Goal: Information Seeking & Learning: Check status

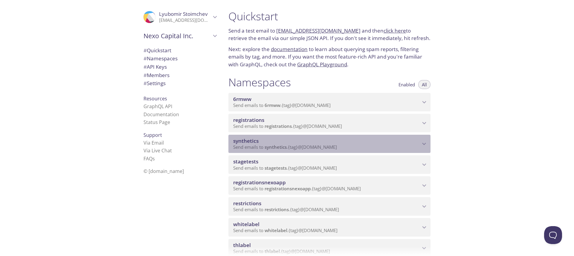
click at [313, 147] on span "Send emails to synthetics . {tag} @[DOMAIN_NAME]" at bounding box center [285, 147] width 104 height 6
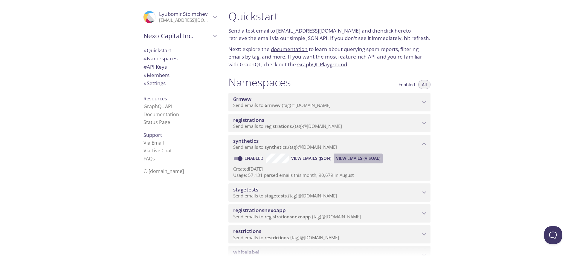
click at [363, 158] on span "View Emails (Visual)" at bounding box center [358, 158] width 44 height 7
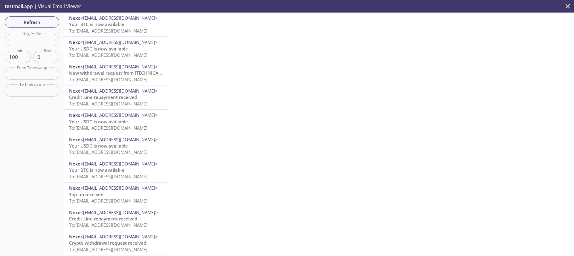
click at [118, 31] on span "To: [EMAIL_ADDRESS][DOMAIN_NAME]" at bounding box center [108, 31] width 78 height 6
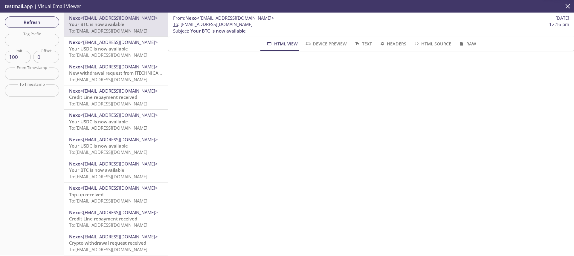
click at [135, 66] on span "Nexo <[EMAIL_ADDRESS][DOMAIN_NAME]>" at bounding box center [116, 67] width 94 height 6
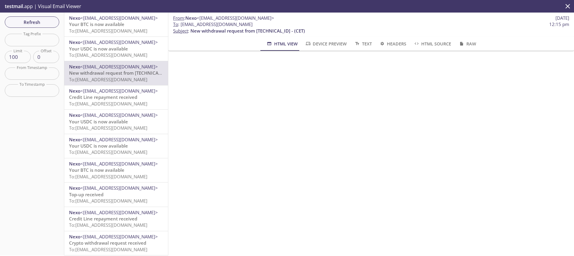
scroll to position [12, 0]
click at [217, 25] on span "To : [EMAIL_ADDRESS][DOMAIN_NAME]" at bounding box center [213, 24] width 80 height 6
drag, startPoint x: 231, startPoint y: 25, endPoint x: 203, endPoint y: 25, distance: 27.2
click at [203, 25] on span "To : [EMAIL_ADDRESS][DOMAIN_NAME]" at bounding box center [213, 24] width 80 height 6
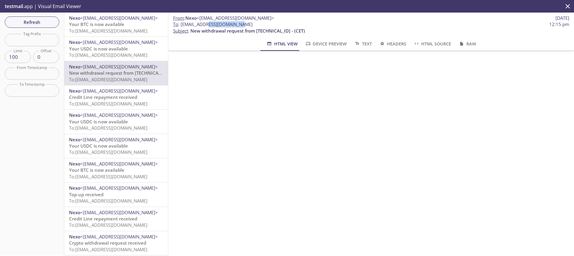
copy span "test-user-8ios"
click at [44, 41] on input "text" at bounding box center [32, 40] width 54 height 12
paste input "test-user-8ios"
type input "test-user-8ios"
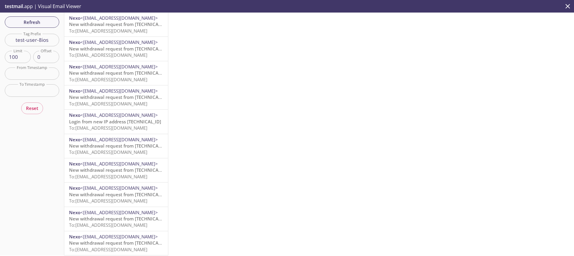
click at [106, 26] on span "New withdrawal request from [TECHNICAL_ID] - (CET)" at bounding box center [126, 24] width 115 height 6
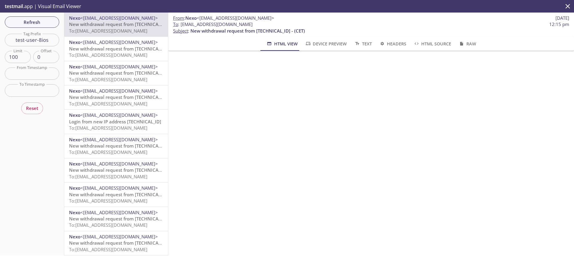
scroll to position [39, 0]
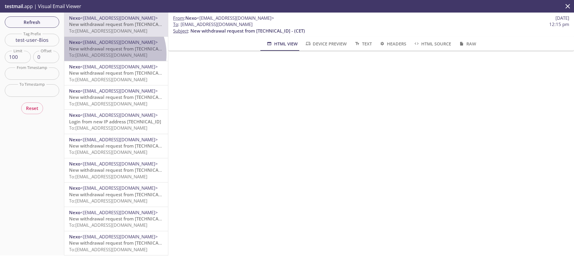
click at [109, 54] on span "To: [EMAIL_ADDRESS][DOMAIN_NAME]" at bounding box center [108, 55] width 78 height 6
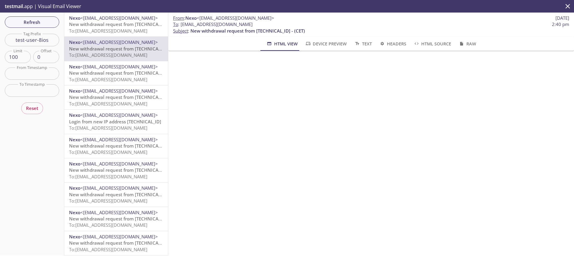
scroll to position [181, 0]
click at [97, 76] on span "New withdrawal request from [TECHNICAL_ID] - (CET)" at bounding box center [126, 73] width 115 height 6
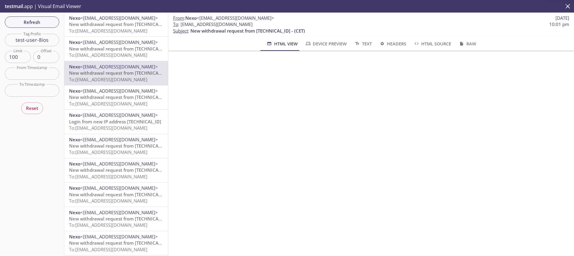
scroll to position [180, 0]
click at [120, 94] on span "<[EMAIL_ADDRESS][DOMAIN_NAME]>" at bounding box center [118, 91] width 77 height 6
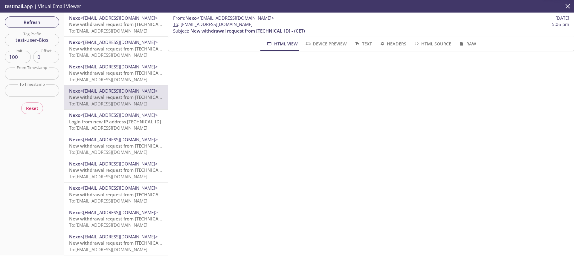
scroll to position [112, 0]
click at [104, 120] on span "Login from new IP address [TECHNICAL_ID]" at bounding box center [115, 122] width 92 height 6
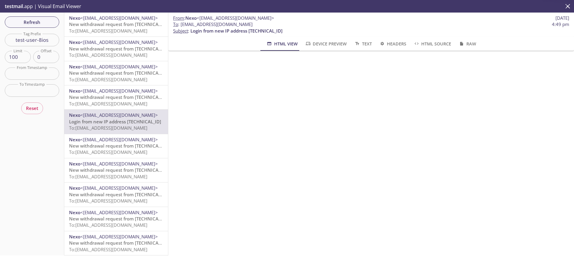
scroll to position [91, 0]
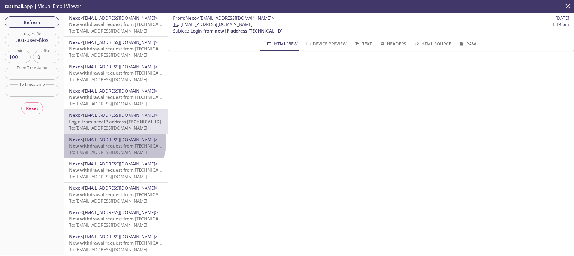
click at [107, 142] on span "<[EMAIL_ADDRESS][DOMAIN_NAME]>" at bounding box center [118, 140] width 77 height 6
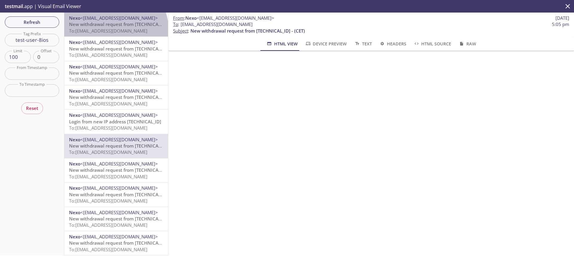
click at [115, 30] on span "To: [EMAIL_ADDRESS][DOMAIN_NAME]" at bounding box center [108, 31] width 78 height 6
